Goal: Transaction & Acquisition: Download file/media

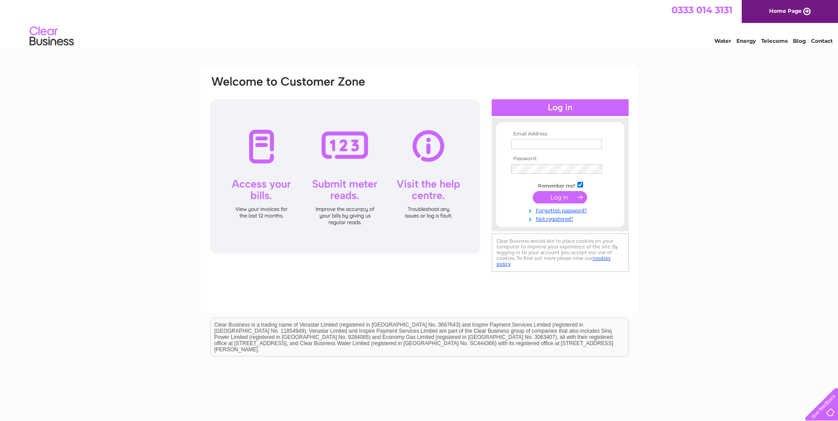
type input "globalplastics.newcastleltd@virgin.net"
click at [547, 197] on input "submit" at bounding box center [559, 197] width 54 height 12
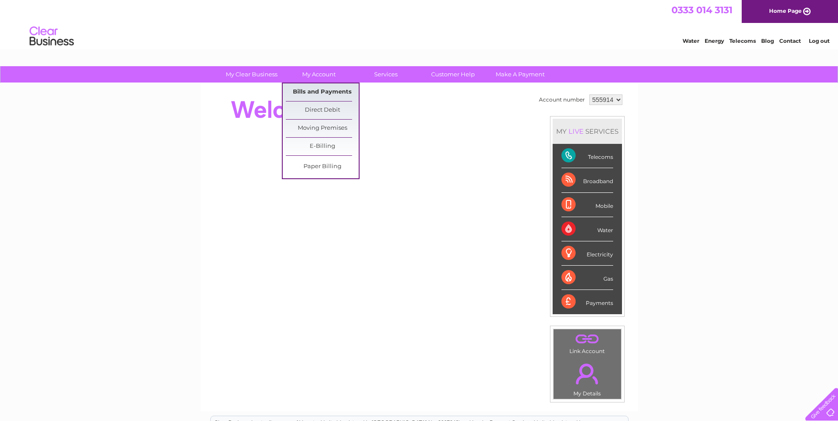
click at [322, 89] on link "Bills and Payments" at bounding box center [322, 92] width 73 height 18
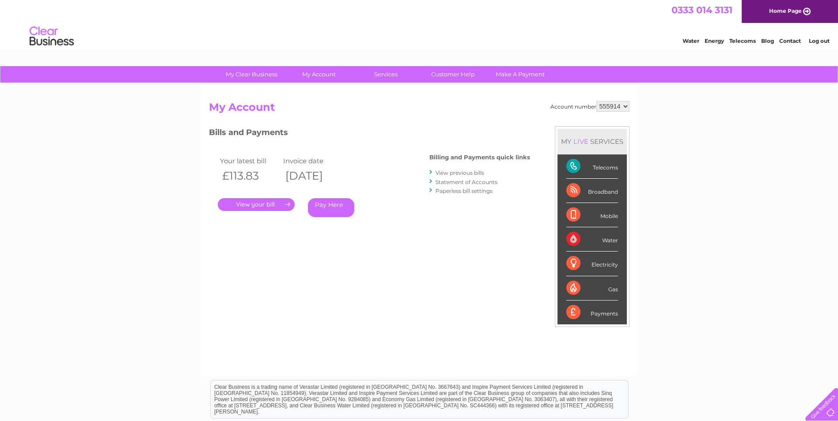
click at [272, 201] on link "." at bounding box center [256, 204] width 77 height 13
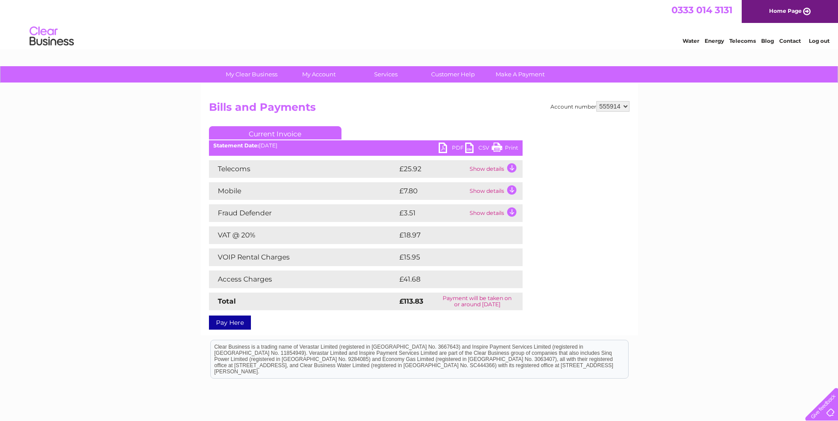
click at [513, 191] on td "Show details" at bounding box center [494, 191] width 55 height 18
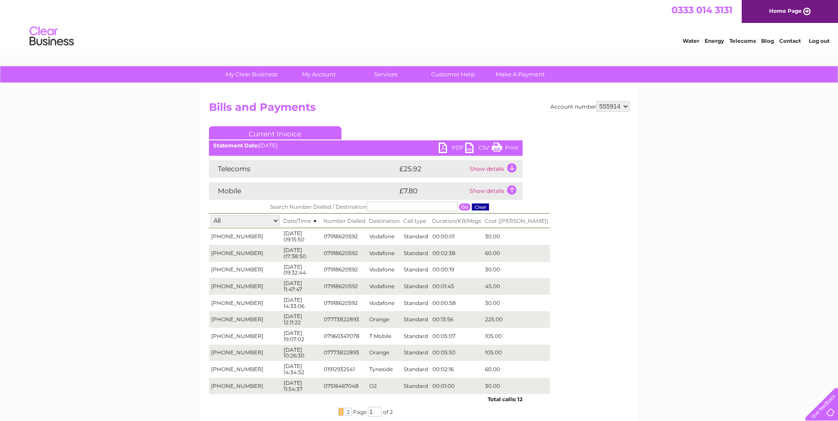
click at [510, 168] on td "Show details" at bounding box center [494, 169] width 55 height 18
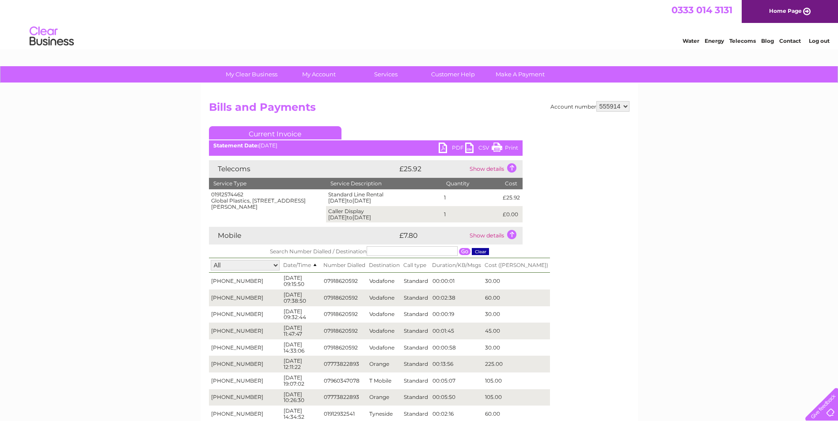
click at [454, 147] on link "PDF" at bounding box center [451, 149] width 26 height 13
